Goal: Find specific page/section: Find specific page/section

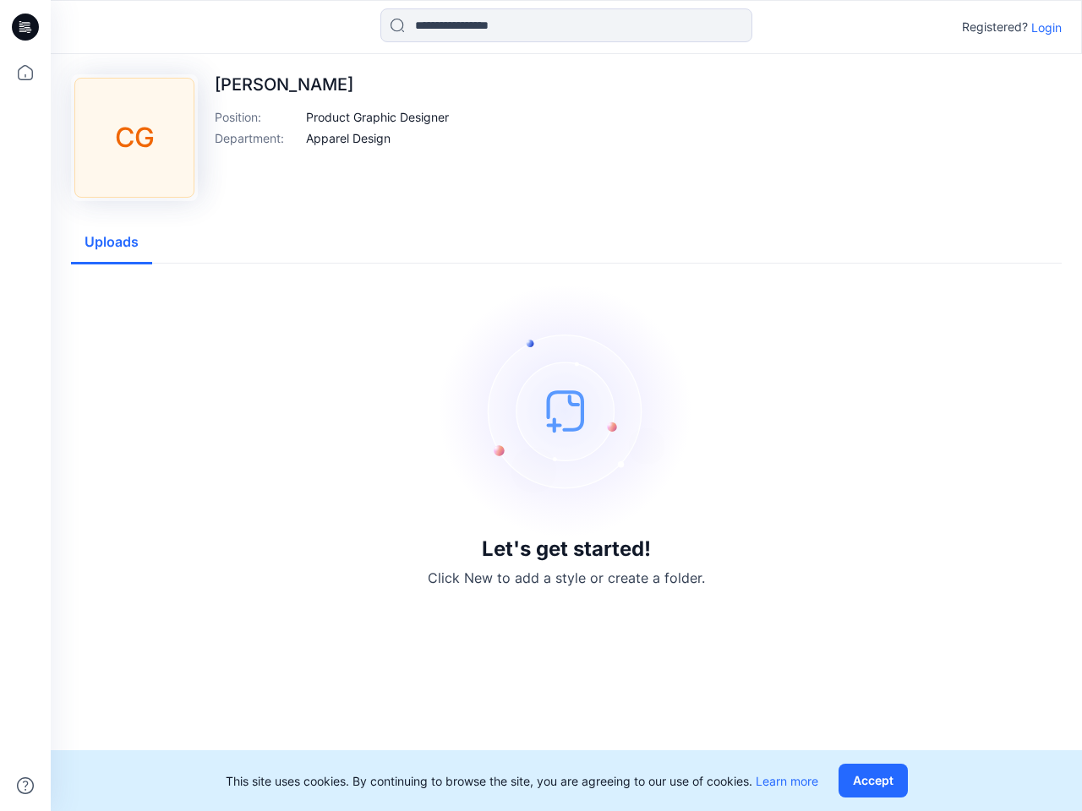
click at [541, 406] on img at bounding box center [565, 410] width 253 height 253
click at [26, 27] on icon at bounding box center [28, 27] width 7 height 1
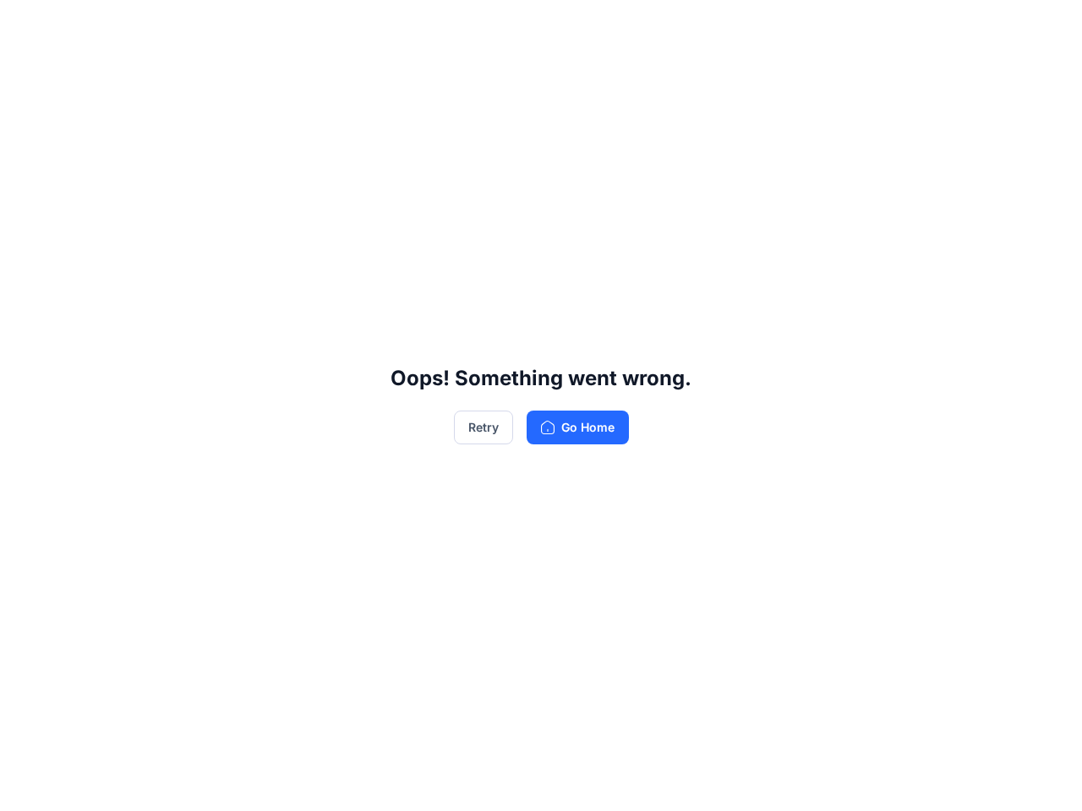
click at [25, 786] on div "Oops! Something went wrong. Retry Go Home" at bounding box center [541, 405] width 1082 height 811
click at [566, 25] on div "Oops! Something went wrong. Retry Go Home" at bounding box center [541, 405] width 1082 height 811
click at [1046, 27] on div "Oops! Something went wrong. Retry Go Home" at bounding box center [541, 405] width 1082 height 811
click at [378, 117] on div "Oops! Something went wrong. Retry Go Home" at bounding box center [541, 405] width 1082 height 811
click at [348, 138] on div "Oops! Something went wrong. Retry Go Home" at bounding box center [541, 405] width 1082 height 811
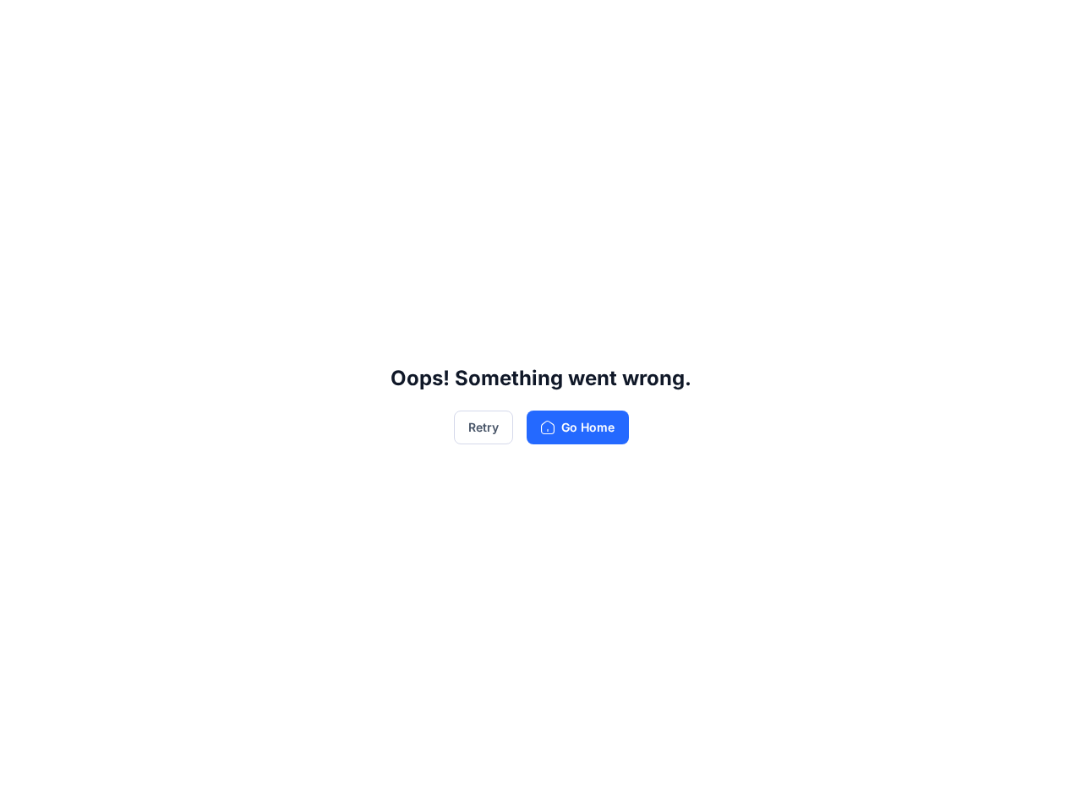
click at [112, 243] on div "Oops! Something went wrong. Retry Go Home" at bounding box center [541, 405] width 1082 height 811
click at [876, 781] on div "Oops! Something went wrong. Retry Go Home" at bounding box center [541, 405] width 1082 height 811
